Goal: Task Accomplishment & Management: Manage account settings

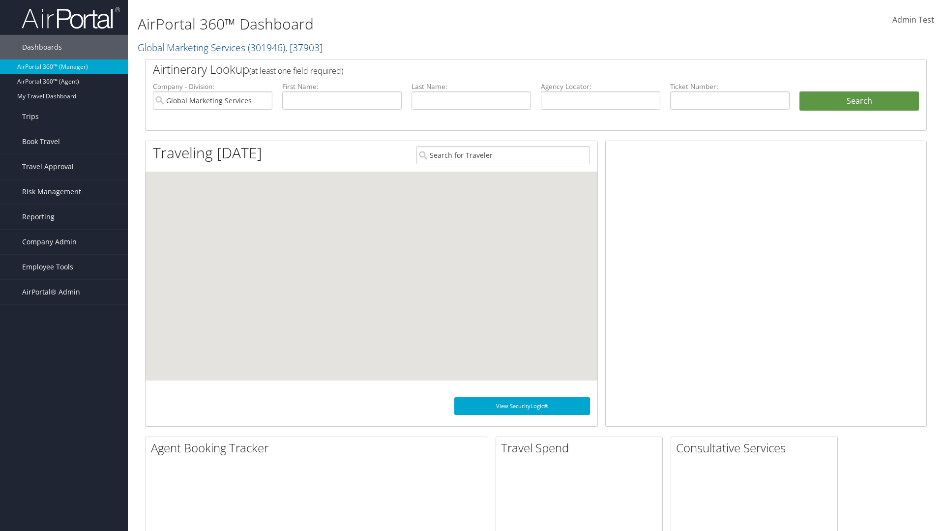
click at [64, 242] on span "Company Admin" at bounding box center [49, 242] width 55 height 25
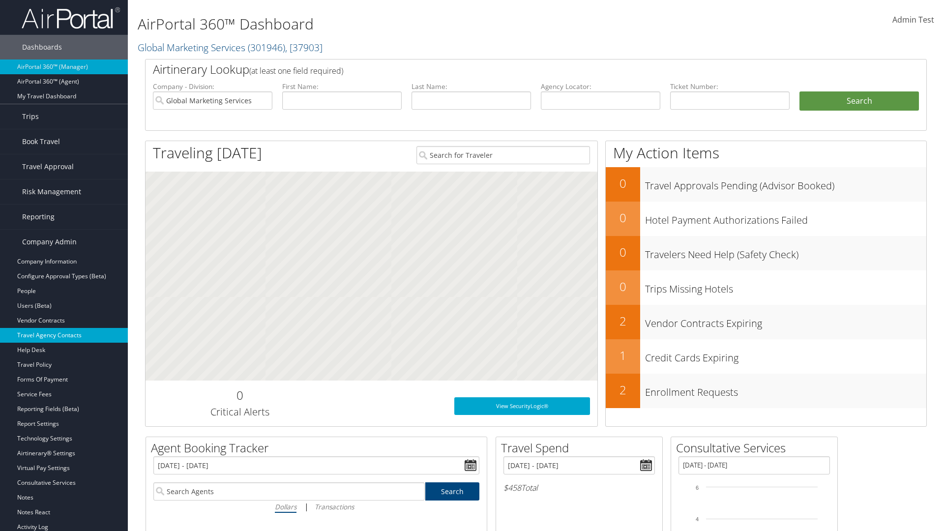
click at [64, 335] on link "Travel Agency Contacts" at bounding box center [64, 335] width 128 height 15
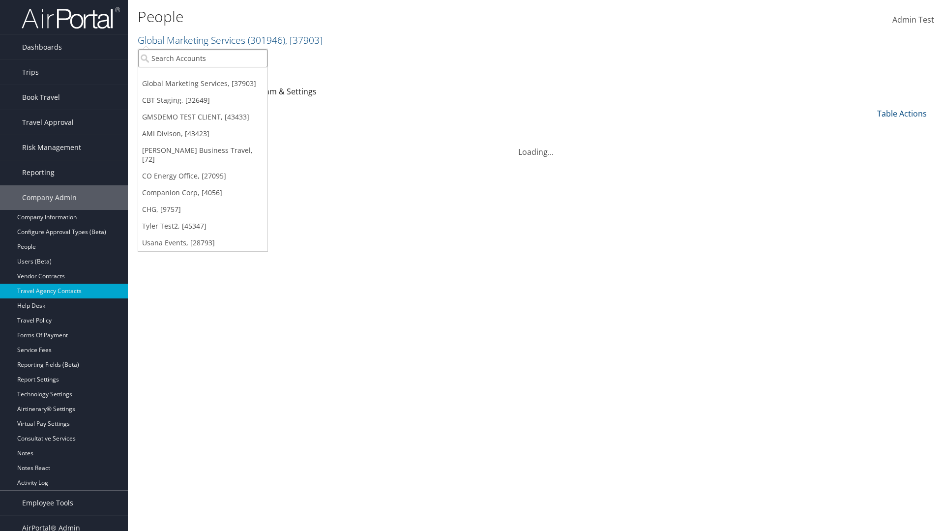
click at [203, 58] on input "search" at bounding box center [202, 58] width 129 height 18
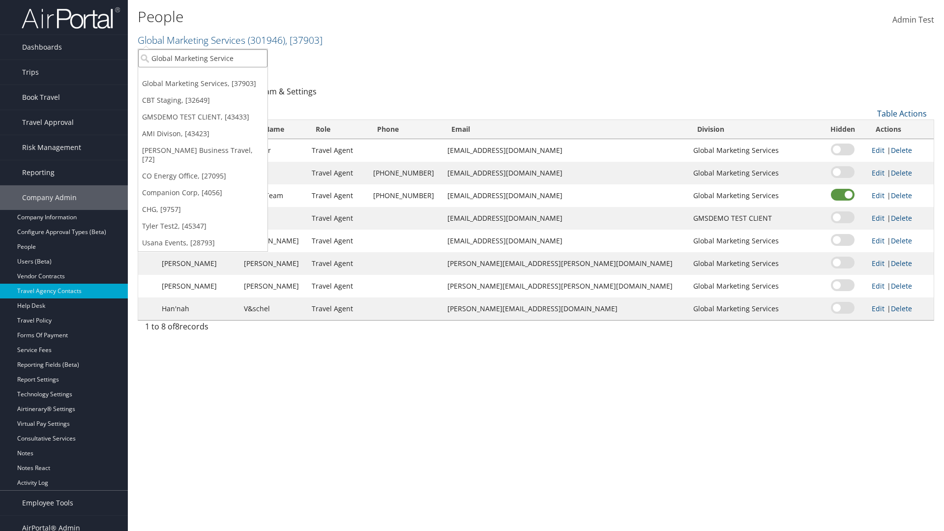
type input "Global Marketing Services"
click at [212, 76] on div "Global Marketing Services (301946), [37903]" at bounding box center [212, 76] width 158 height 9
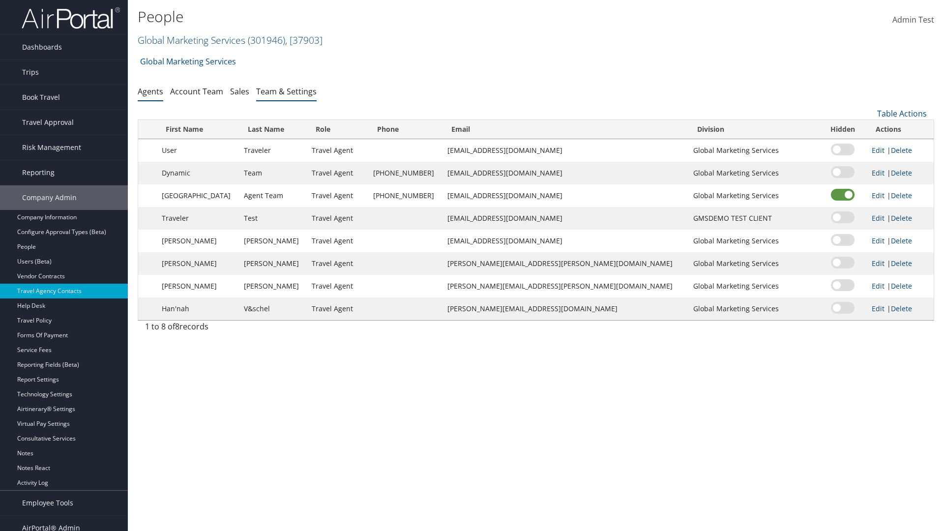
click at [286, 91] on link "Team & Settings" at bounding box center [286, 91] width 60 height 11
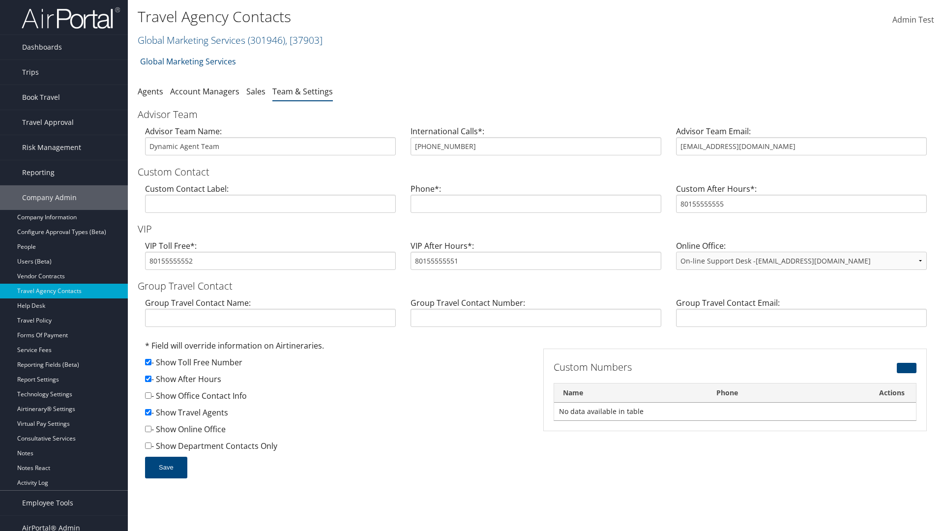
click at [148, 379] on input "checkbox" at bounding box center [148, 379] width 6 height 6
checkbox input "false"
click at [166, 467] on button "Save" at bounding box center [166, 468] width 42 height 22
click at [148, 379] on input "checkbox" at bounding box center [148, 379] width 6 height 6
checkbox input "true"
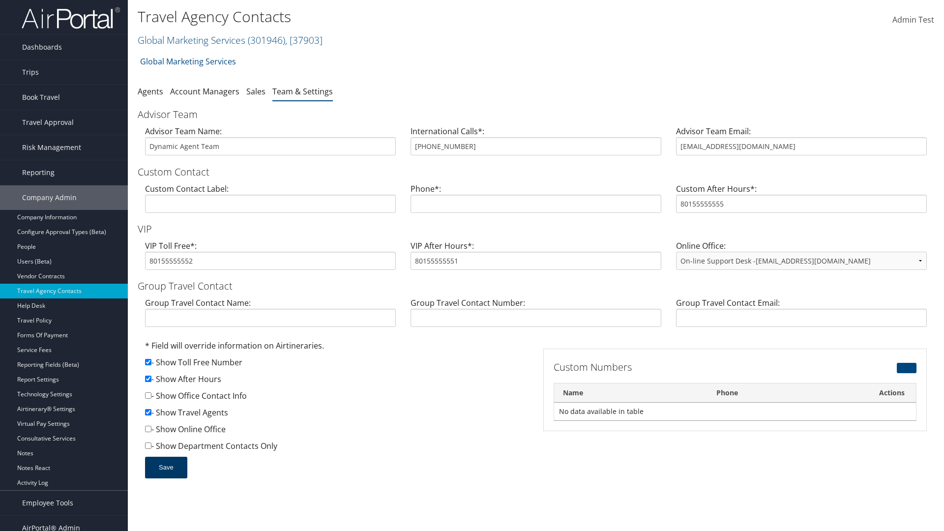
click at [166, 467] on button "Save" at bounding box center [166, 468] width 42 height 22
